Goal: Information Seeking & Learning: Learn about a topic

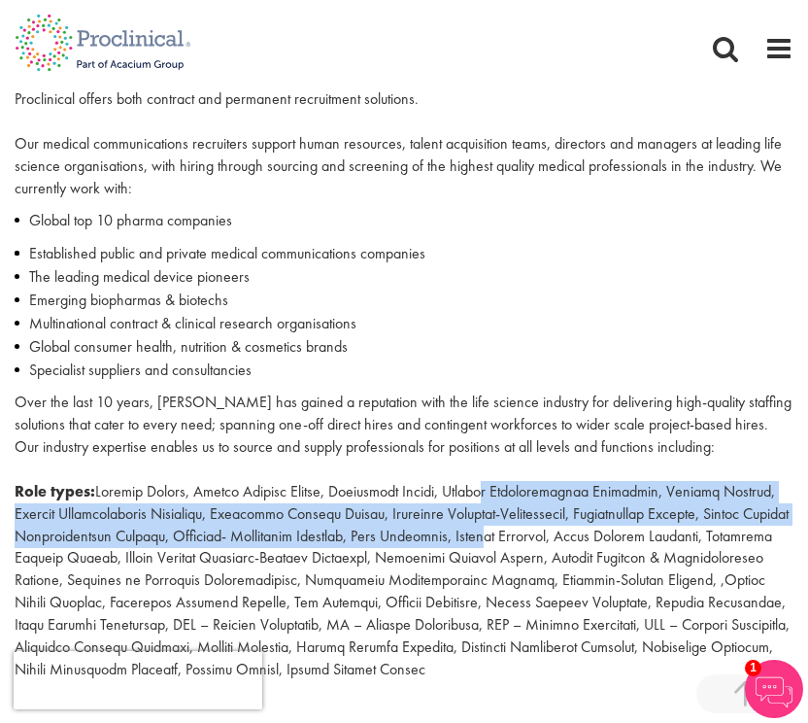
drag, startPoint x: 490, startPoint y: 487, endPoint x: 529, endPoint y: 531, distance: 59.2
click at [529, 531] on p "Over the last 10 years, [PERSON_NAME] has gained a reputation with the life sci…" at bounding box center [404, 535] width 779 height 288
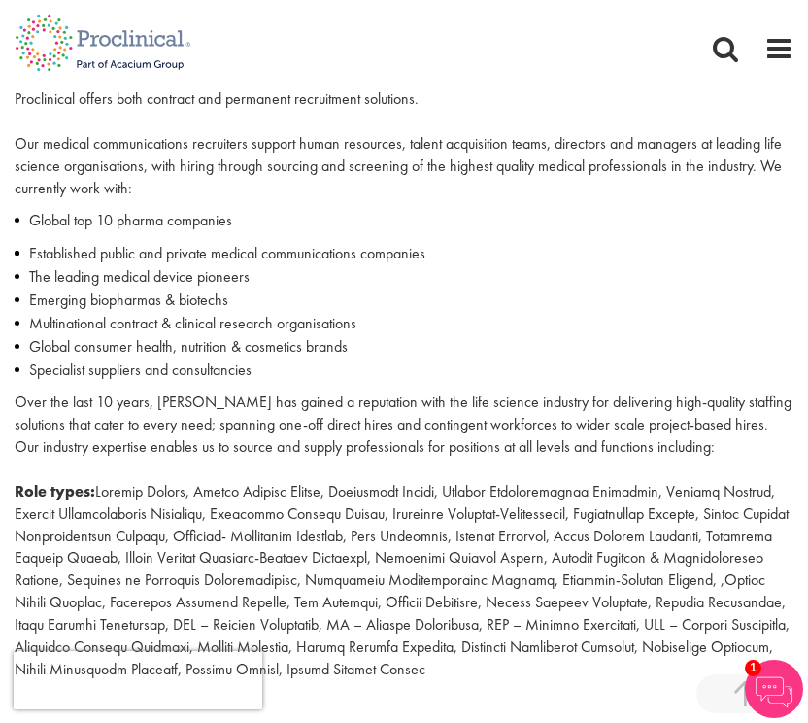
drag, startPoint x: 565, startPoint y: 557, endPoint x: 626, endPoint y: 566, distance: 62.0
click at [566, 557] on p "Over the last 10 years, [PERSON_NAME] has gained a reputation with the life sci…" at bounding box center [404, 535] width 779 height 288
drag, startPoint x: 750, startPoint y: 526, endPoint x: 598, endPoint y: 554, distance: 153.9
click at [753, 545] on p "Over the last 10 years, [PERSON_NAME] has gained a reputation with the life sci…" at bounding box center [404, 535] width 779 height 288
click at [510, 557] on p "Over the last 10 years, [PERSON_NAME] has gained a reputation with the life sci…" at bounding box center [404, 535] width 779 height 288
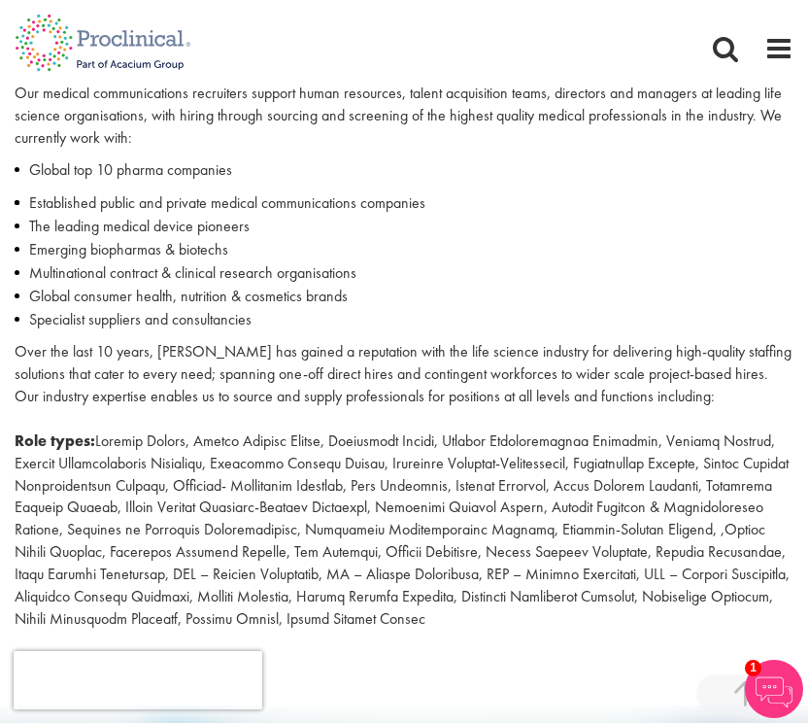
scroll to position [680, 0]
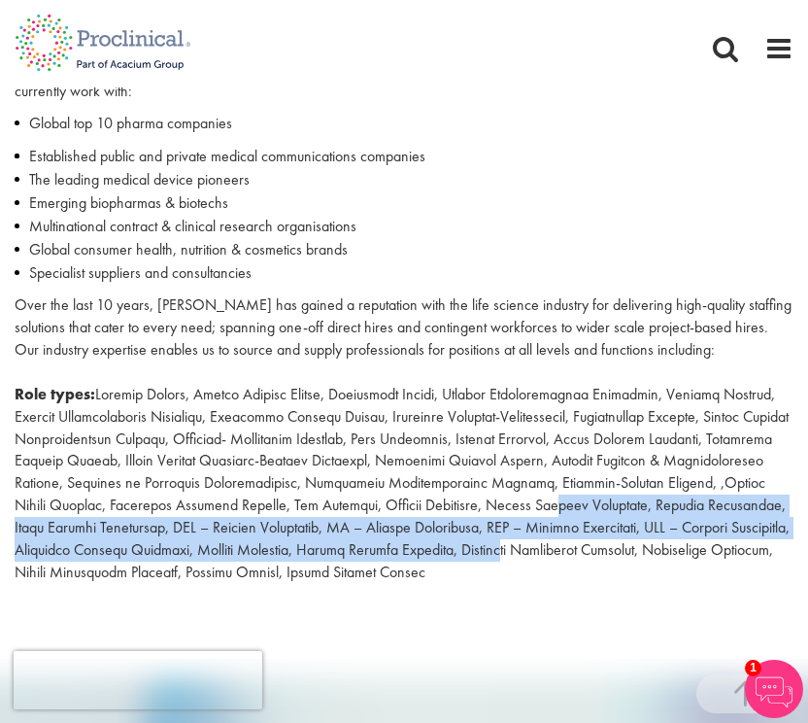
drag, startPoint x: 647, startPoint y: 523, endPoint x: 652, endPoint y: 543, distance: 21.0
click at [652, 543] on p "Over the last 10 years, [PERSON_NAME] has gained a reputation with the life sci…" at bounding box center [404, 438] width 779 height 288
click at [650, 553] on p "Over the last 10 years, [PERSON_NAME] has gained a reputation with the life sci…" at bounding box center [404, 438] width 779 height 288
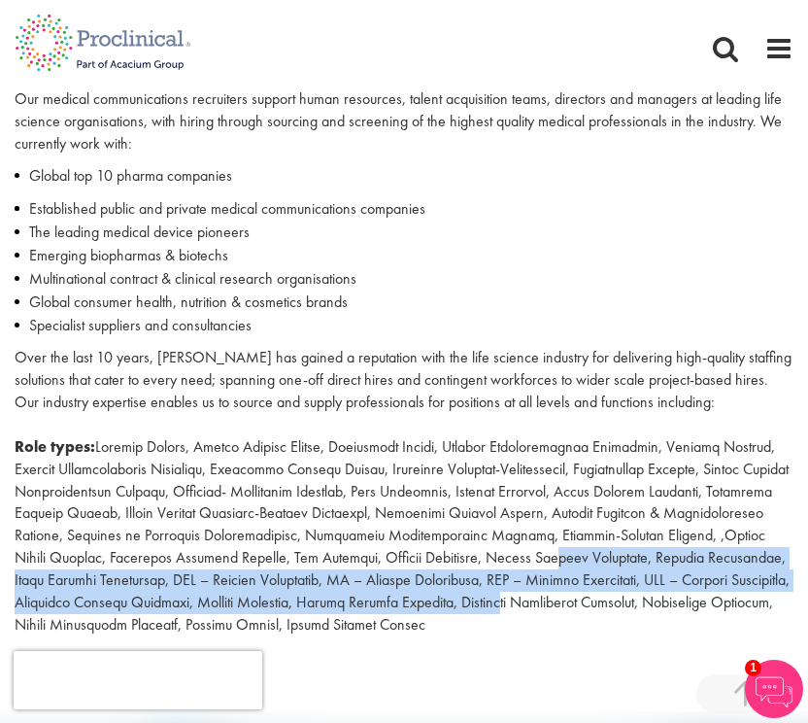
scroll to position [583, 0]
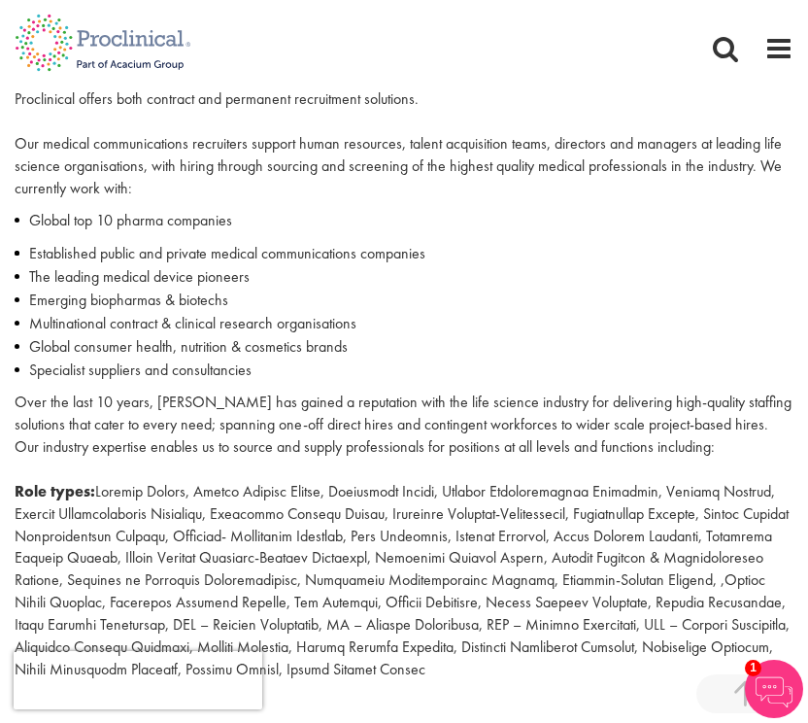
click at [601, 566] on p "Over the last 10 years, [PERSON_NAME] has gained a reputation with the life sci…" at bounding box center [404, 535] width 779 height 288
drag, startPoint x: 243, startPoint y: 504, endPoint x: 404, endPoint y: 521, distance: 162.1
click at [386, 519] on p "Over the last 10 years, [PERSON_NAME] has gained a reputation with the life sci…" at bounding box center [404, 535] width 779 height 288
click at [525, 537] on p "Over the last 10 years, [PERSON_NAME] has gained a reputation with the life sci…" at bounding box center [404, 535] width 779 height 288
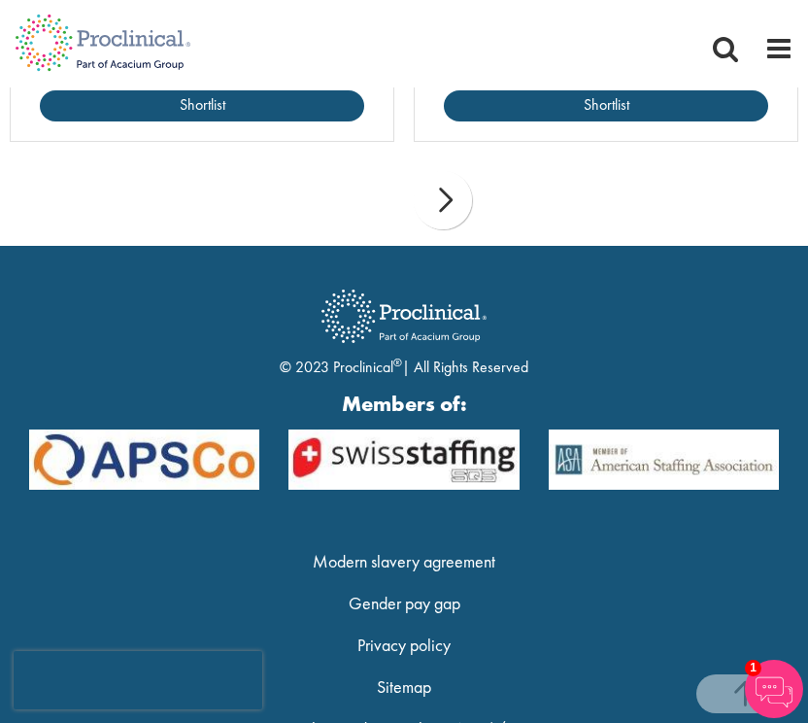
scroll to position [2383, 0]
